Goal: Task Accomplishment & Management: Use online tool/utility

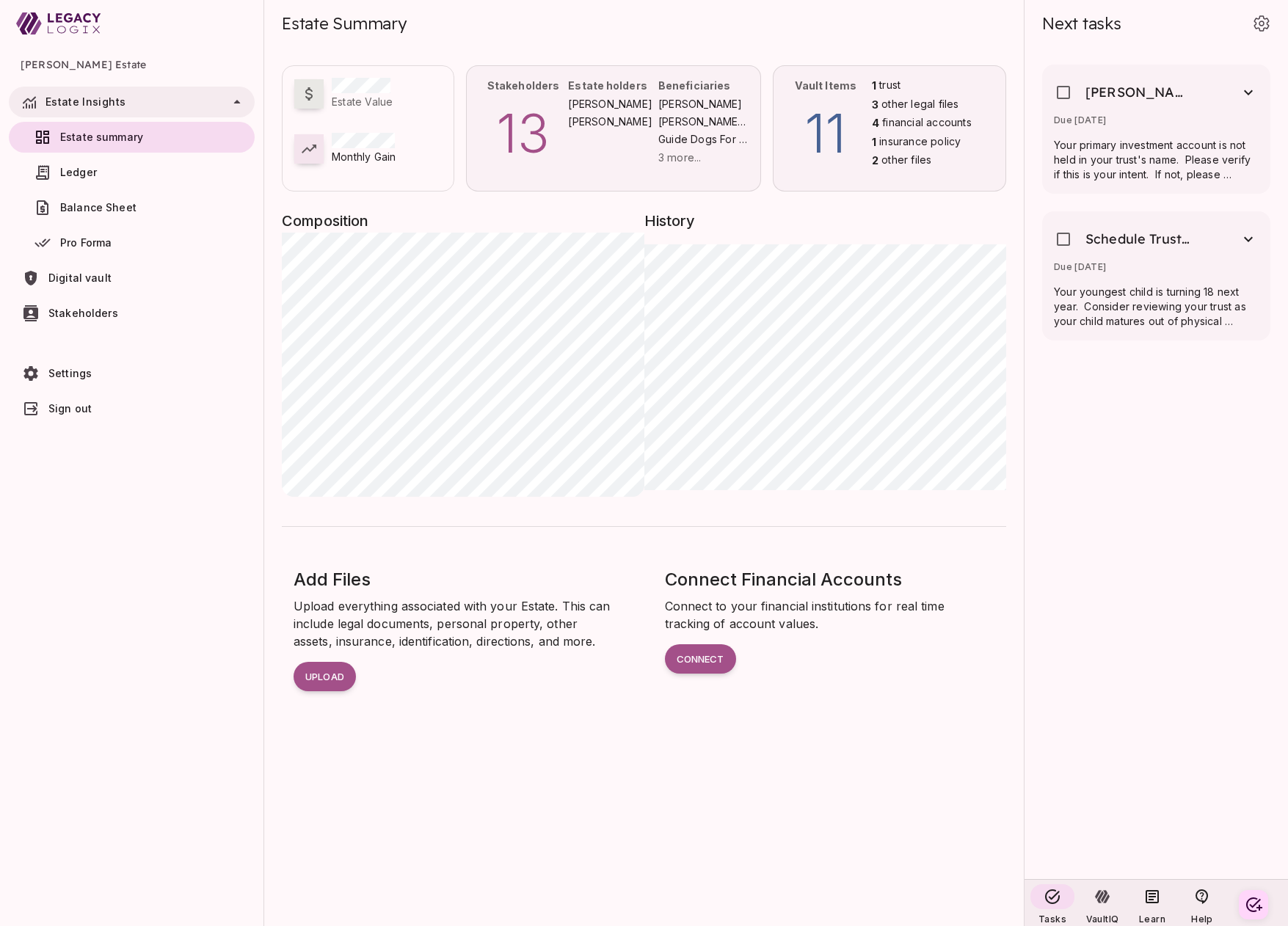
click at [887, 155] on span "other files" at bounding box center [906, 160] width 50 height 16
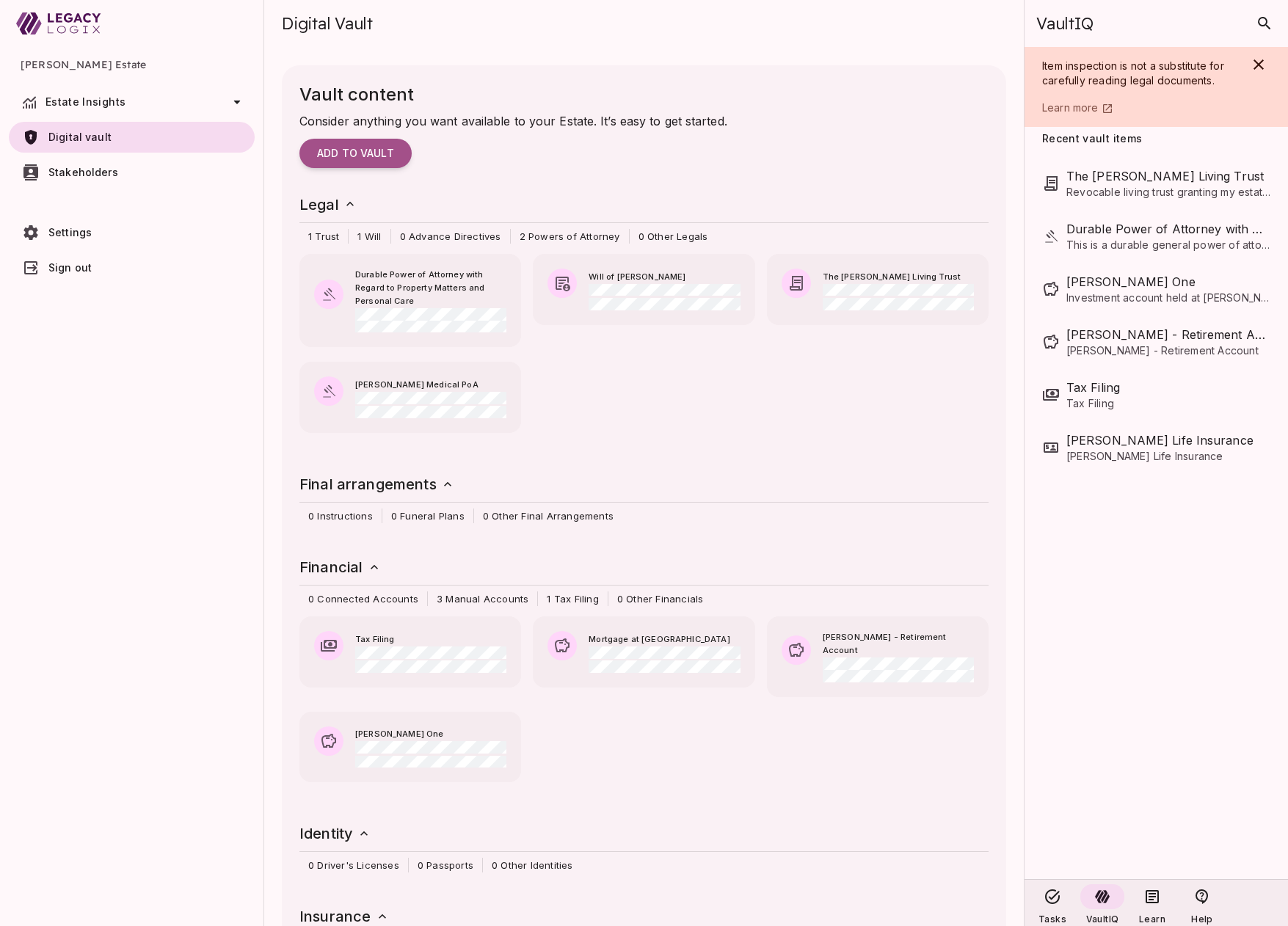
click at [241, 99] on icon at bounding box center [237, 101] width 18 height 18
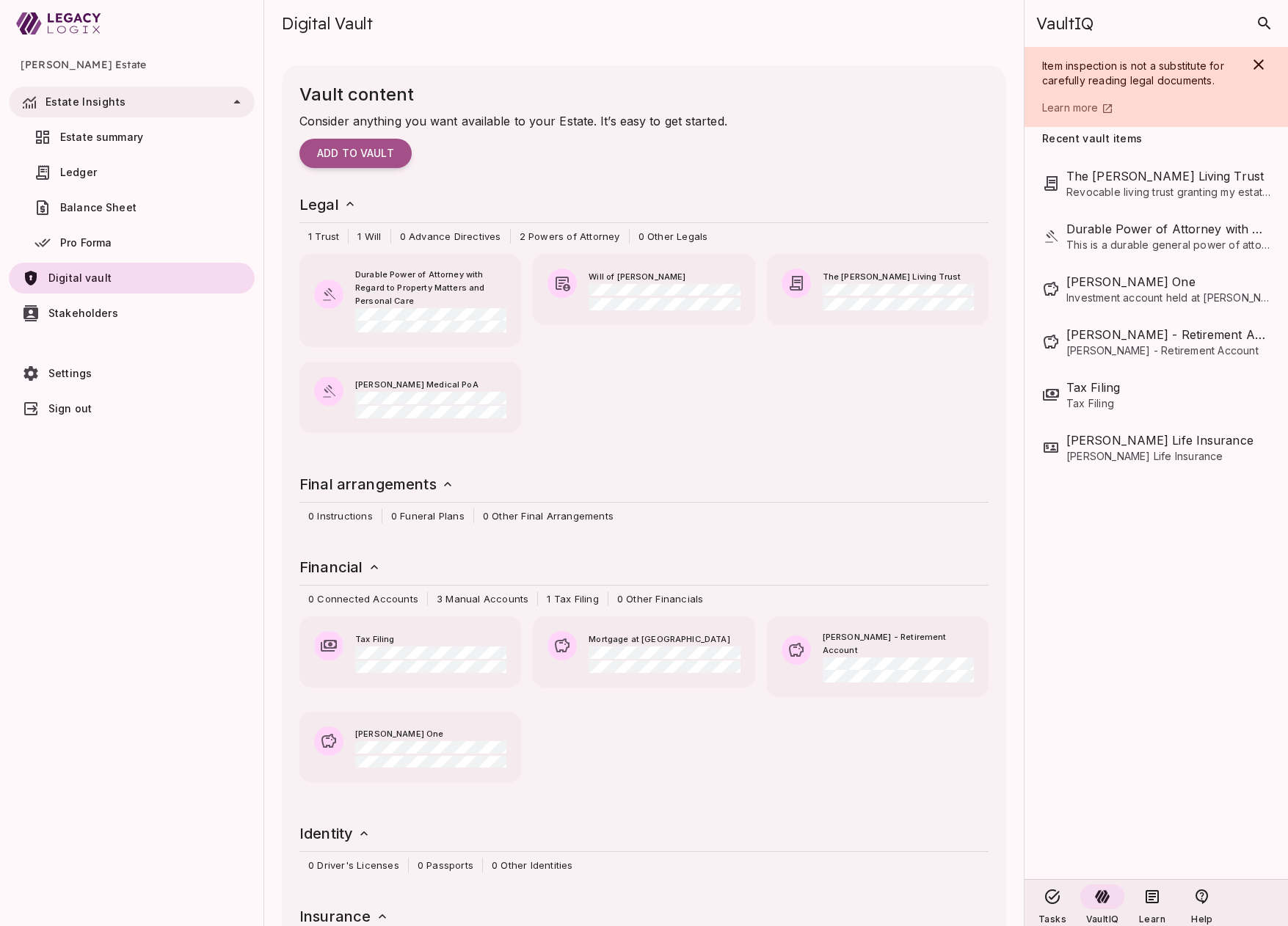
click at [122, 137] on span "Estate summary" at bounding box center [101, 136] width 83 height 13
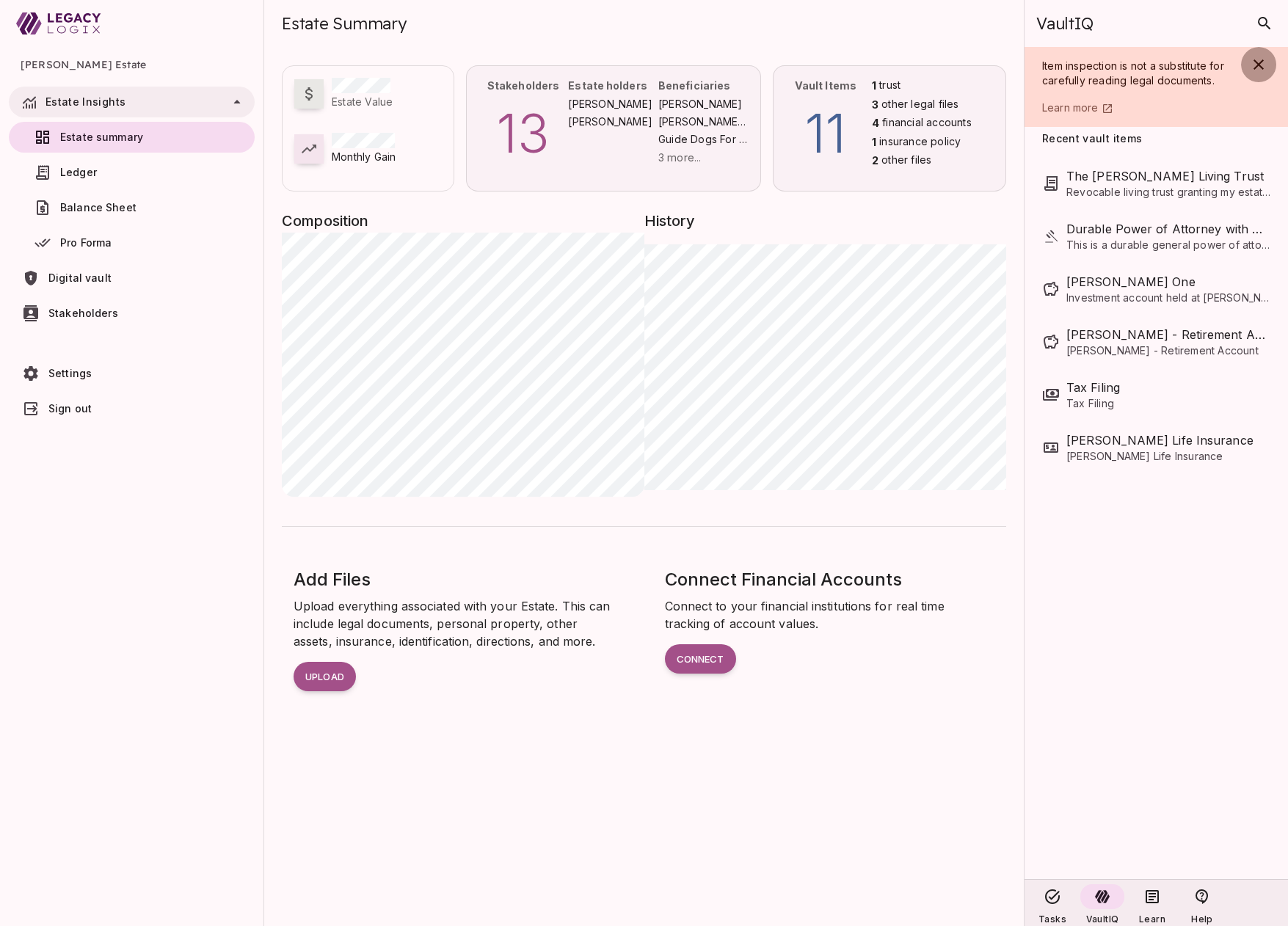
click at [1261, 64] on icon "button" at bounding box center [1258, 64] width 18 height 18
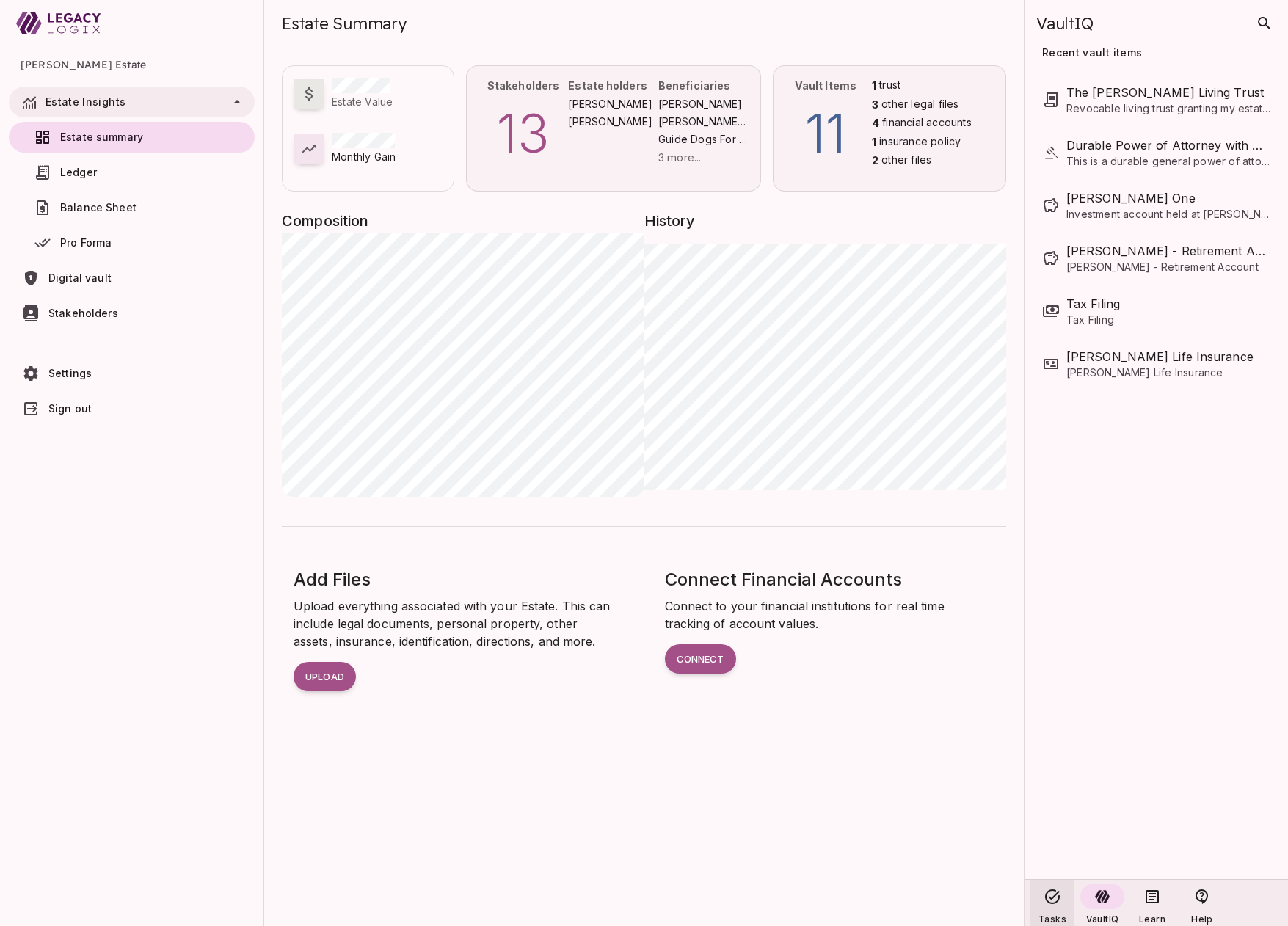
click at [1055, 899] on icon at bounding box center [1052, 896] width 18 height 18
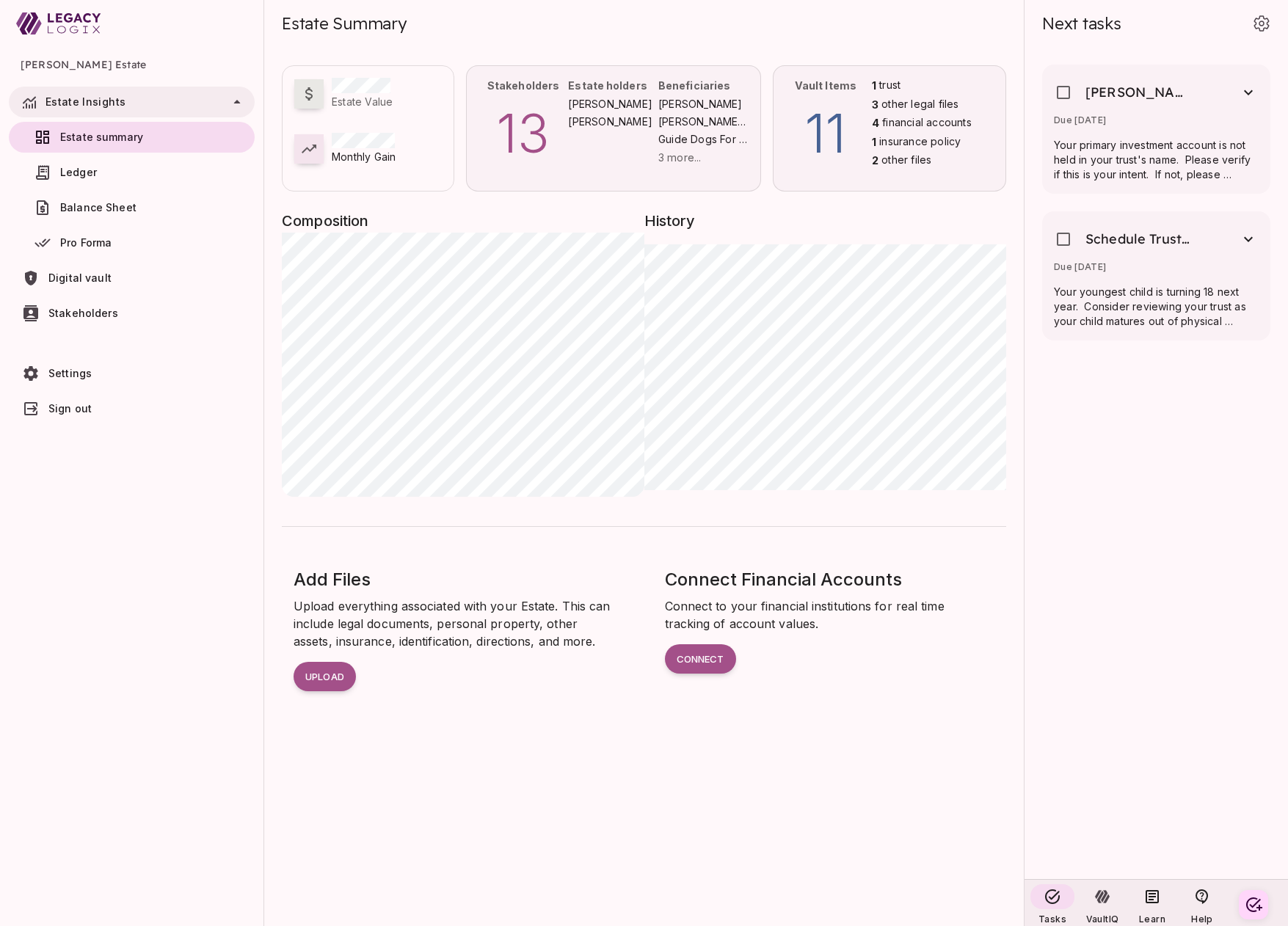
click at [85, 278] on span "Digital vault" at bounding box center [79, 277] width 63 height 13
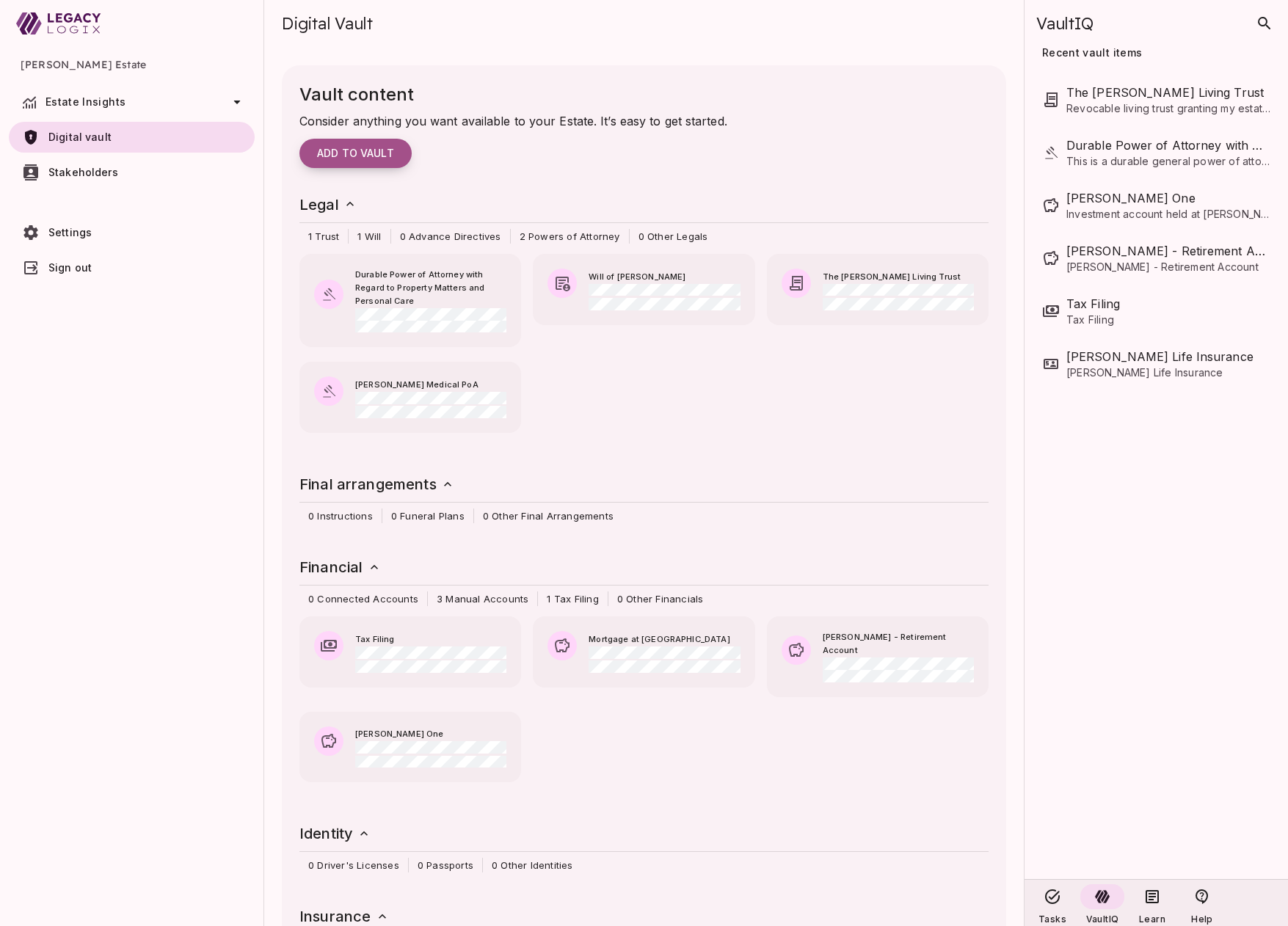
click at [364, 151] on span "Add to vault" at bounding box center [355, 154] width 77 height 14
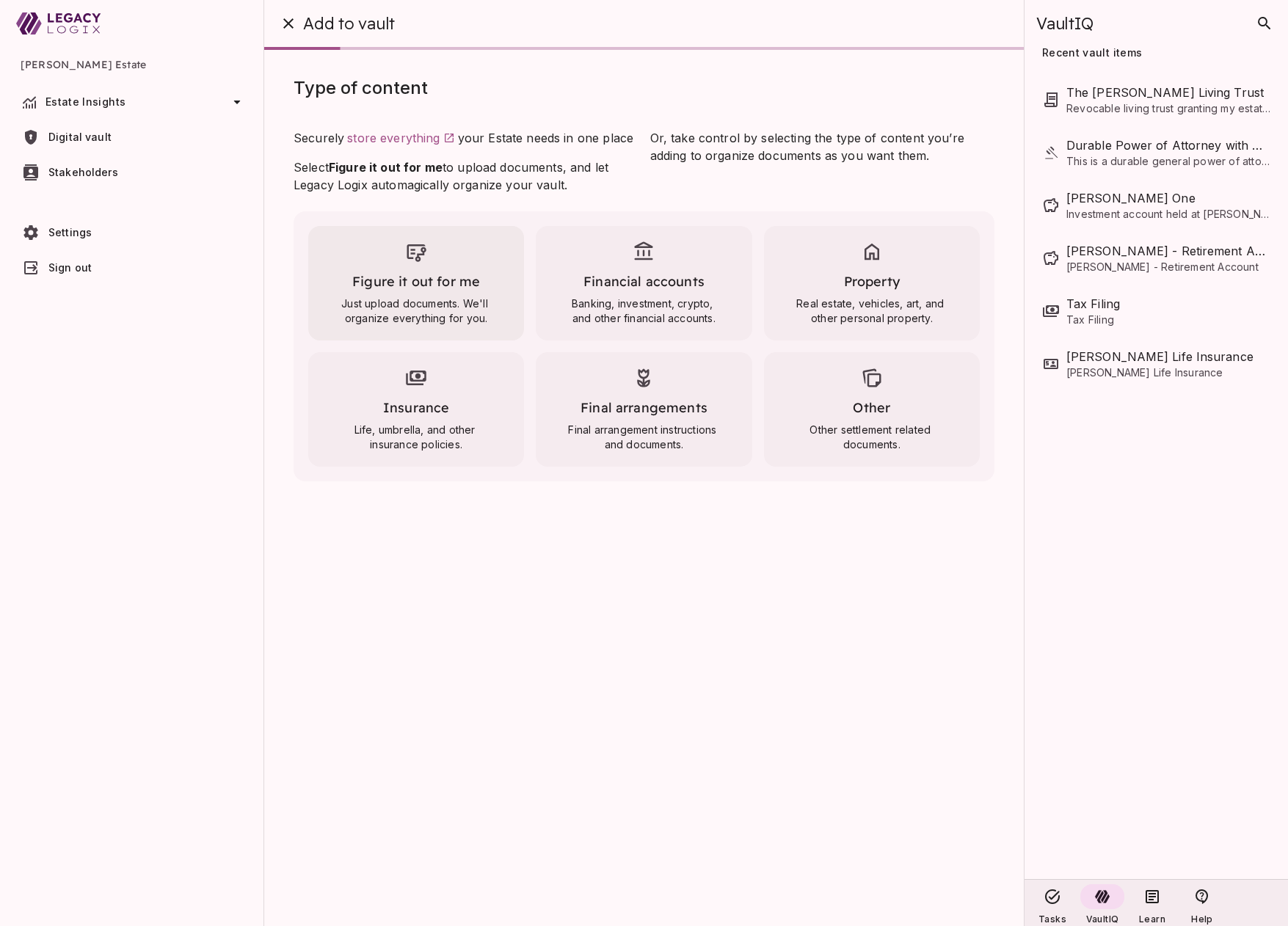
click at [421, 280] on span "Figure it out for me" at bounding box center [415, 282] width 128 height 17
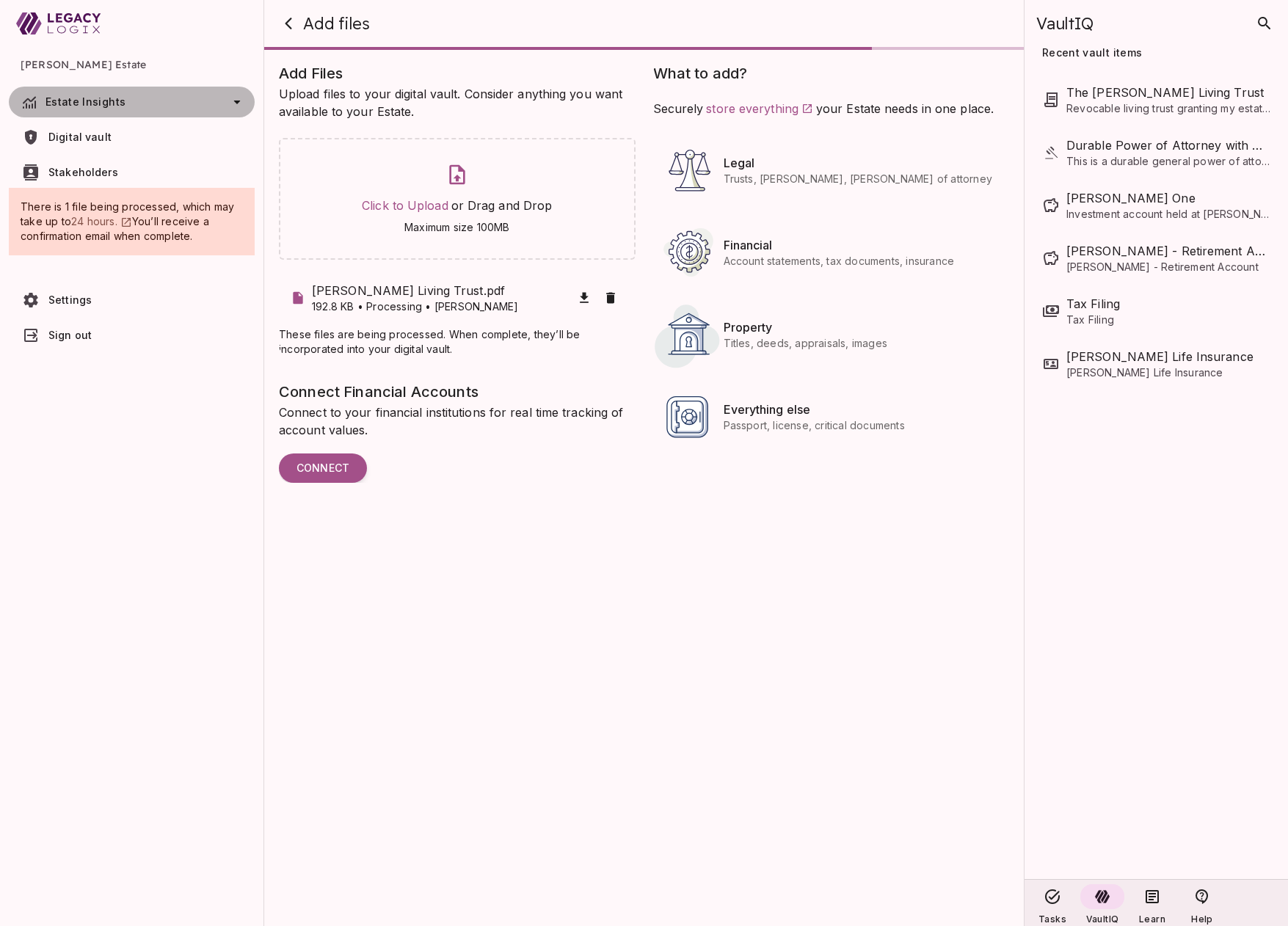
click at [230, 101] on icon at bounding box center [237, 101] width 18 height 18
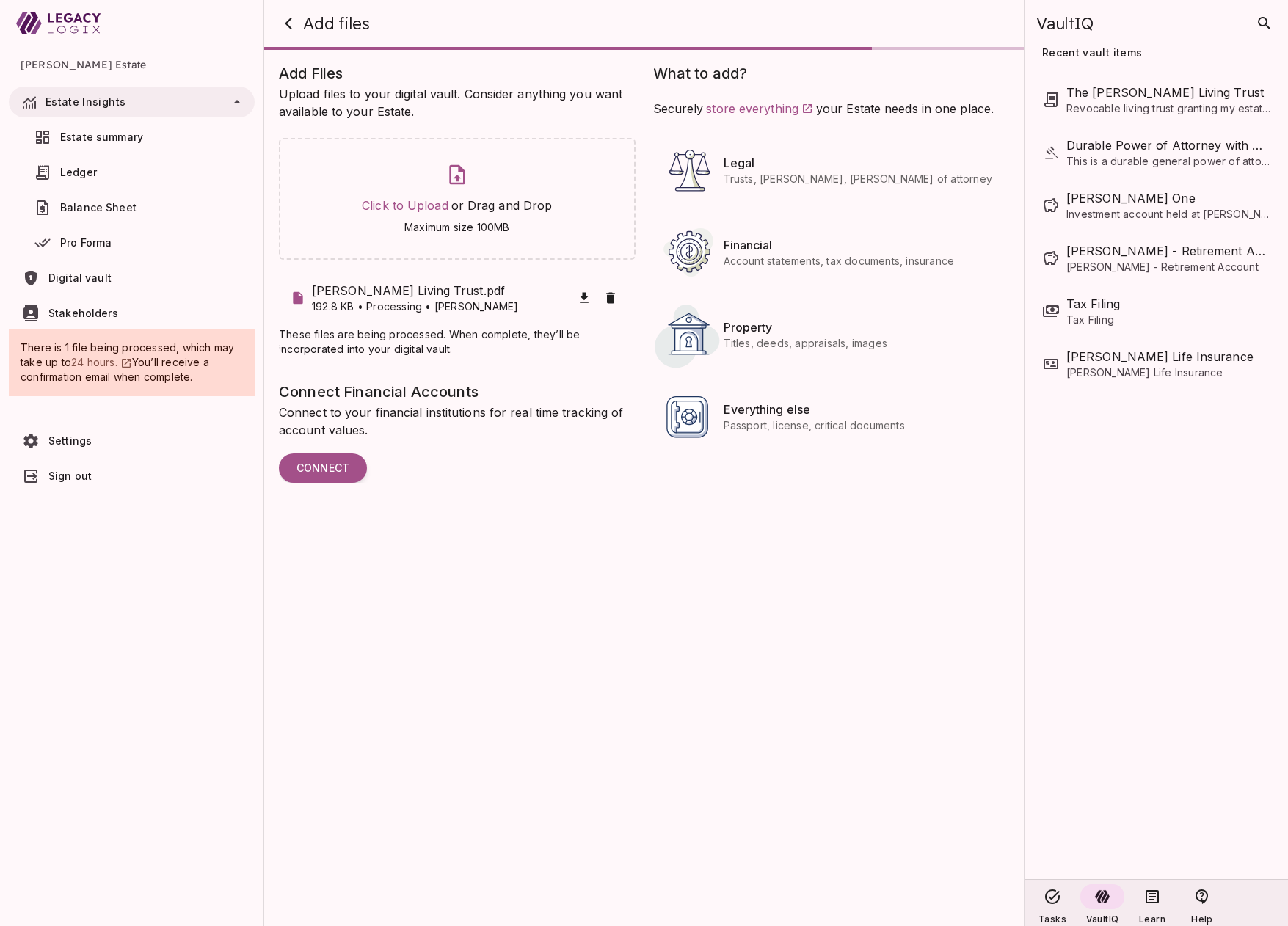
click at [119, 135] on span "Estate summary" at bounding box center [101, 136] width 83 height 13
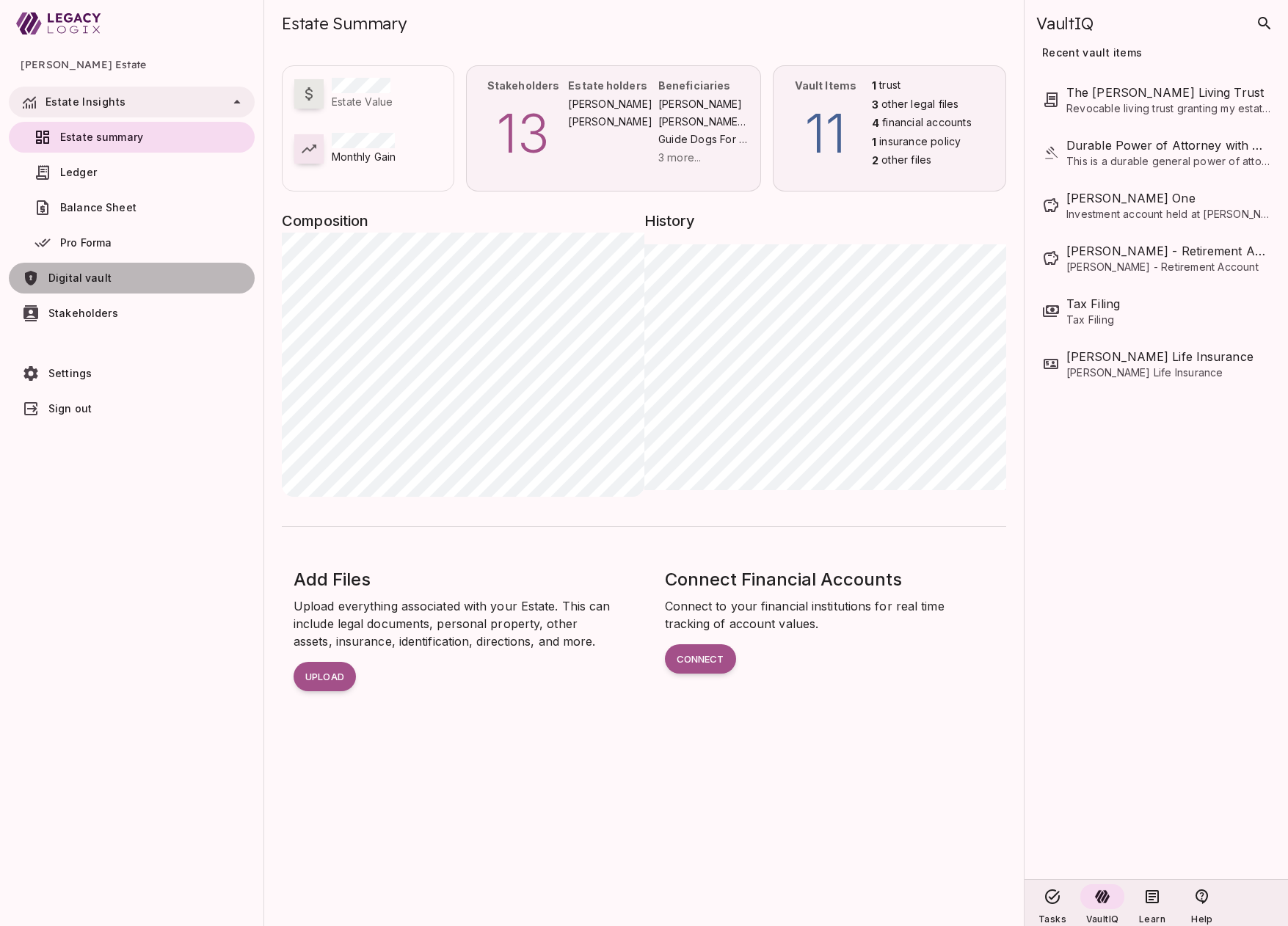
click at [129, 277] on span "Digital vault" at bounding box center [148, 277] width 200 height 14
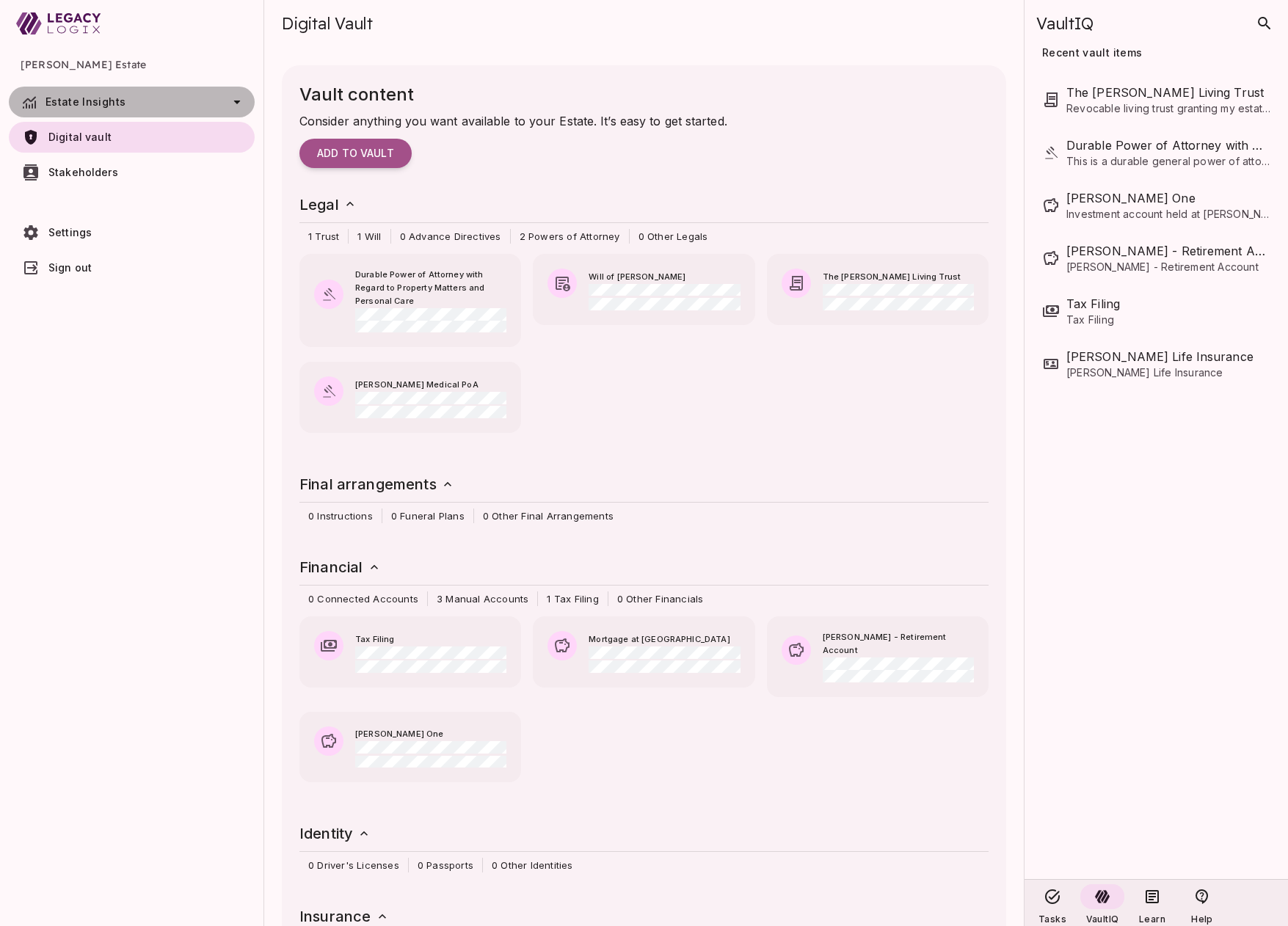
click at [230, 98] on icon at bounding box center [237, 101] width 18 height 18
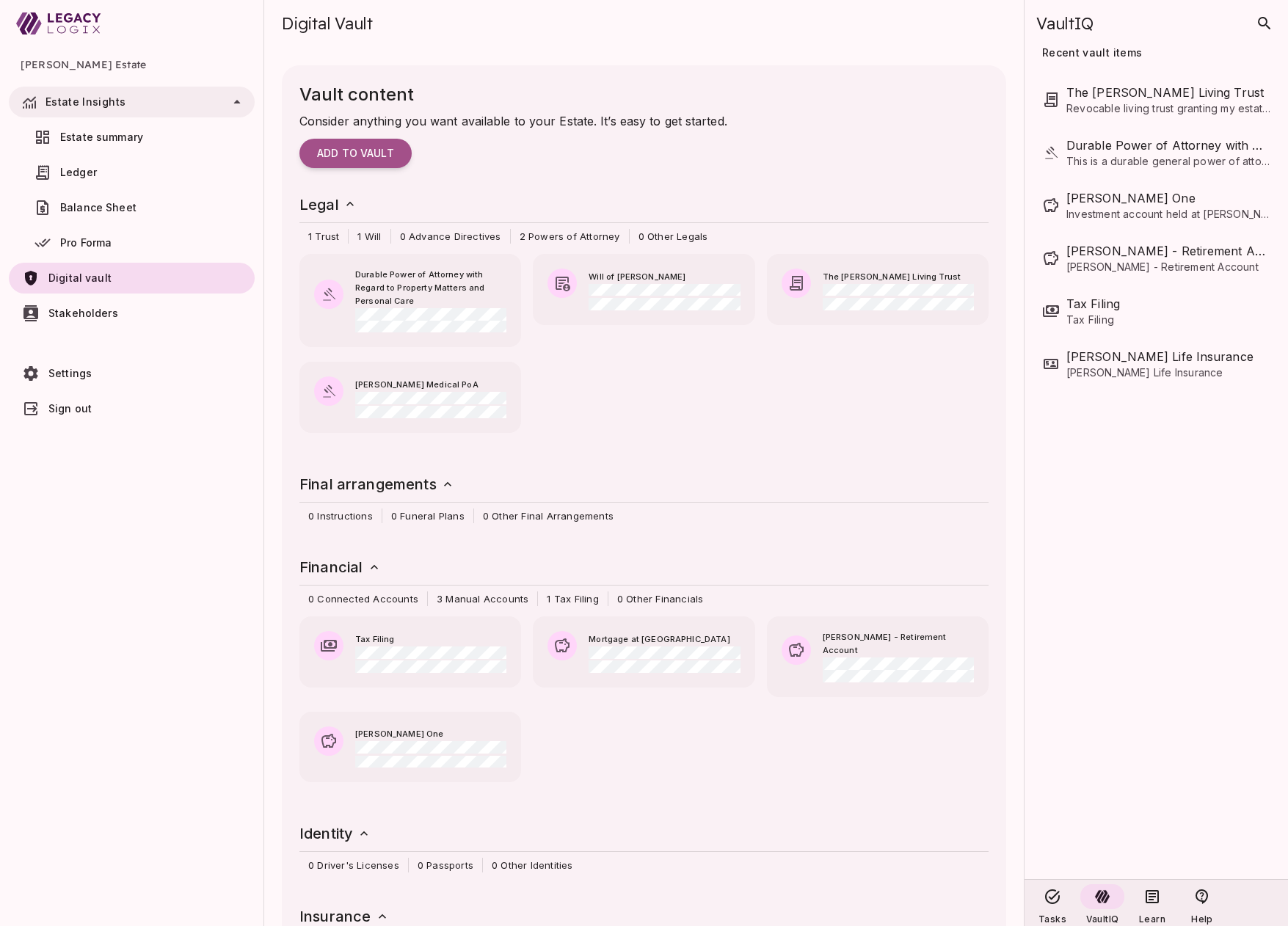
click at [148, 137] on span "Estate summary" at bounding box center [150, 137] width 180 height 14
